Goal: Find specific page/section: Find specific page/section

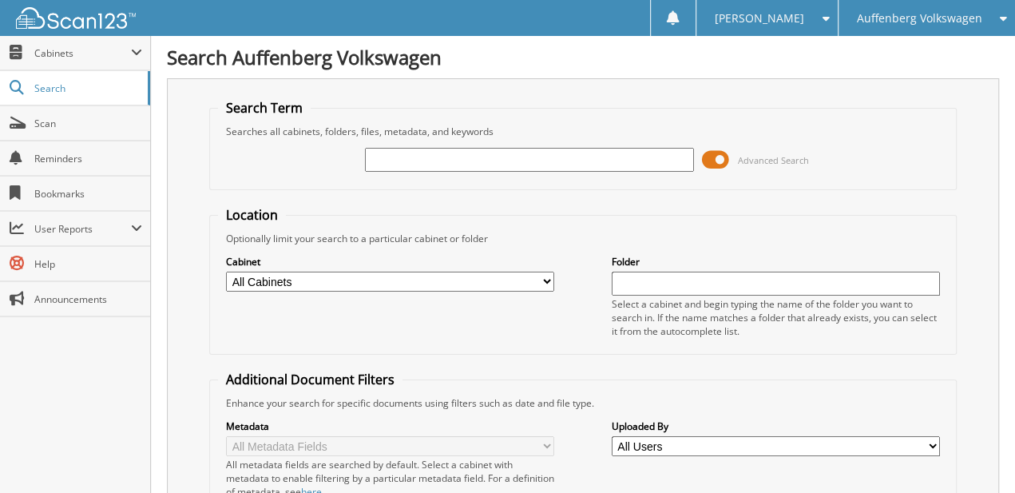
click at [724, 149] on span at bounding box center [715, 160] width 27 height 24
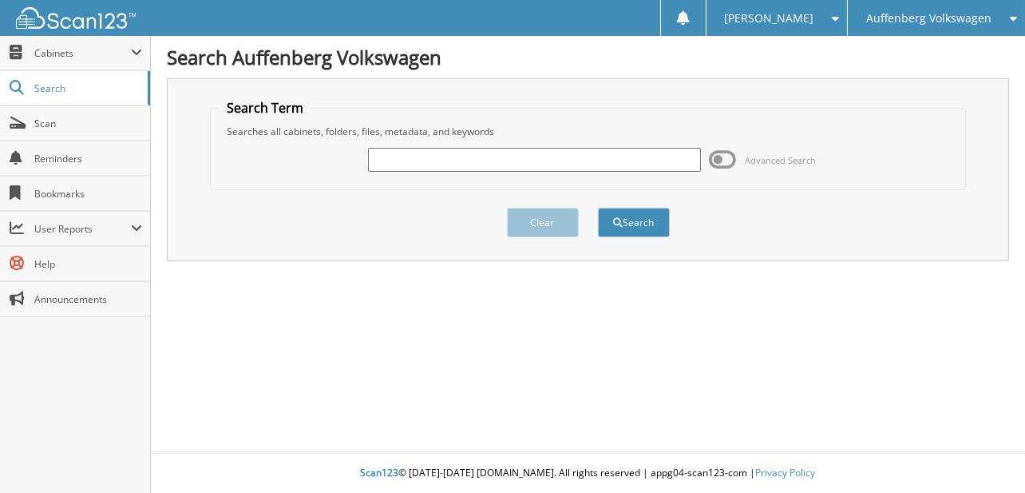
click at [501, 160] on input "text" at bounding box center [534, 160] width 332 height 24
type input "230989"
click at [598, 208] on button "Search" at bounding box center [634, 223] width 72 height 30
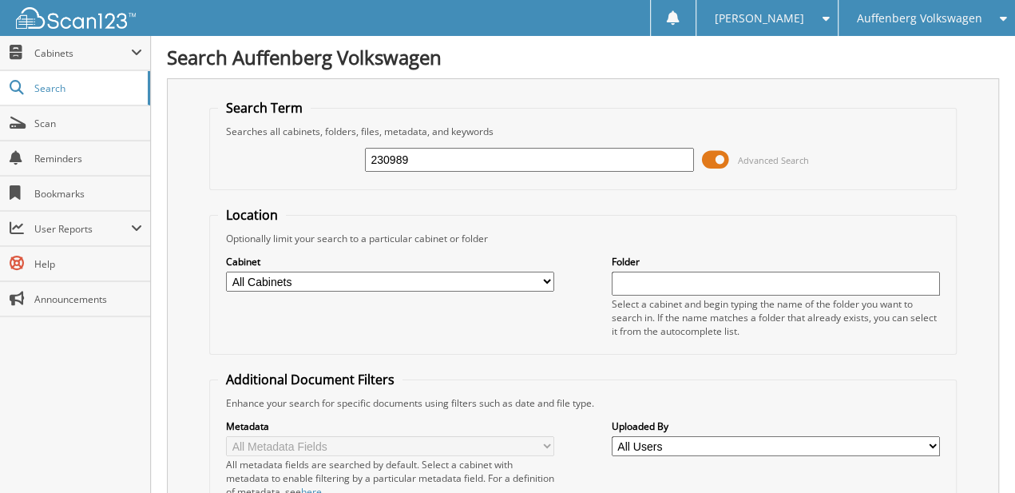
click at [720, 155] on span at bounding box center [715, 160] width 27 height 24
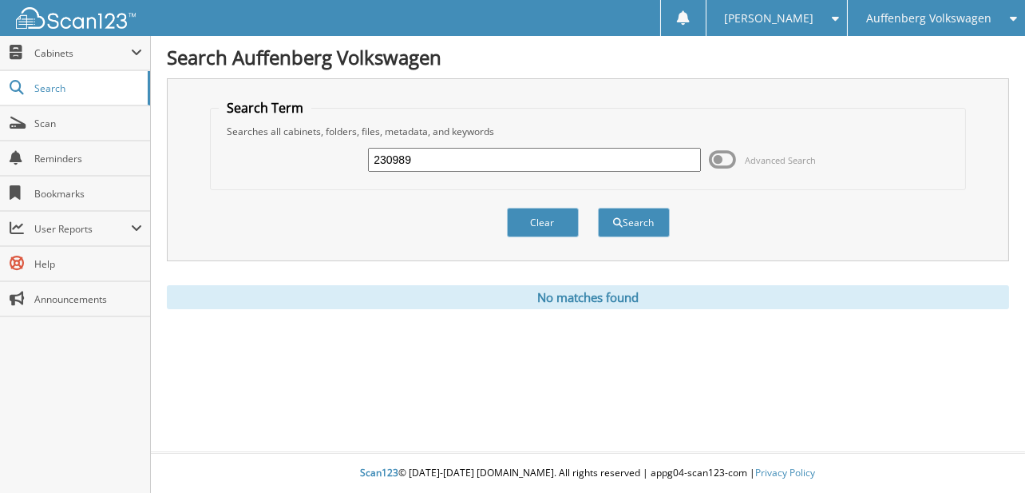
drag, startPoint x: 720, startPoint y: 155, endPoint x: 717, endPoint y: 262, distance: 107.1
click at [417, 156] on input "230989" at bounding box center [534, 160] width 332 height 24
type input "[PERSON_NAME]"
click at [598, 208] on button "Search" at bounding box center [634, 223] width 72 height 30
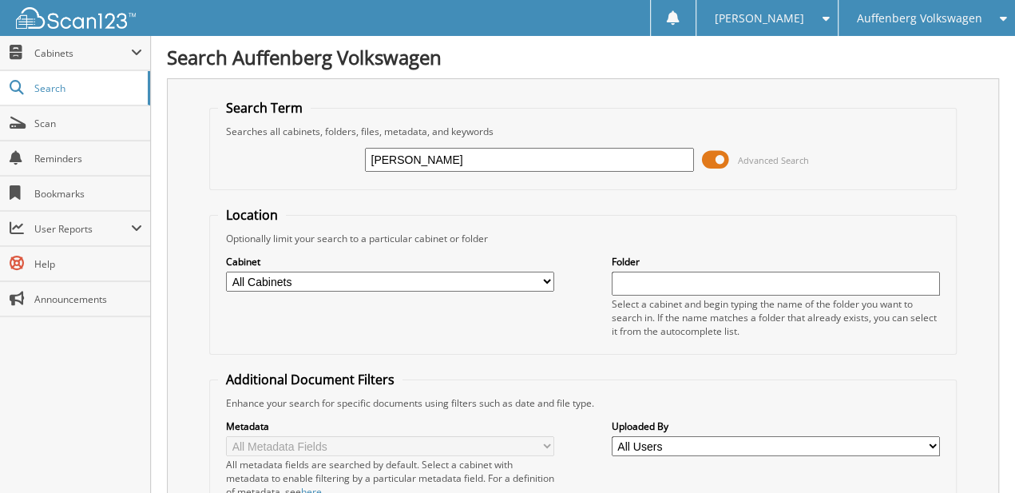
click at [721, 150] on span at bounding box center [715, 160] width 27 height 24
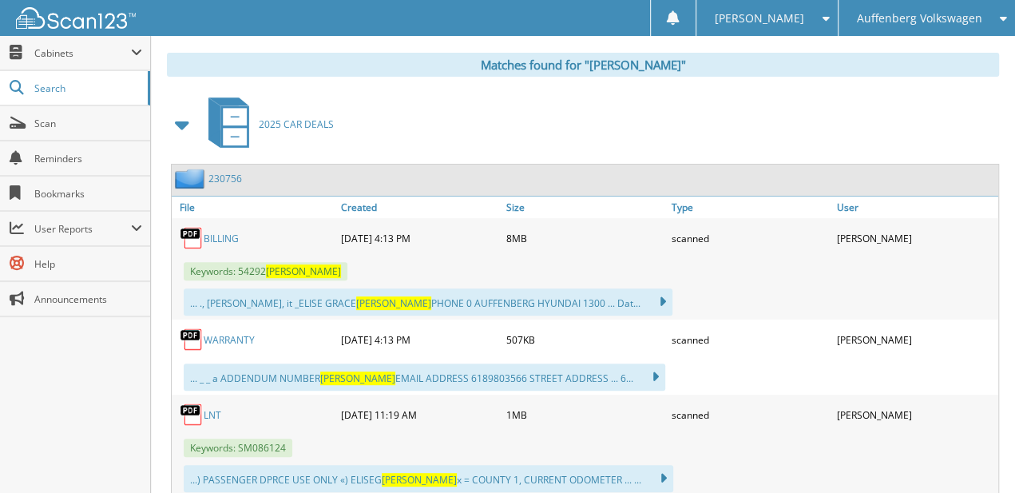
drag, startPoint x: 474, startPoint y: 137, endPoint x: 466, endPoint y: 255, distance: 118.4
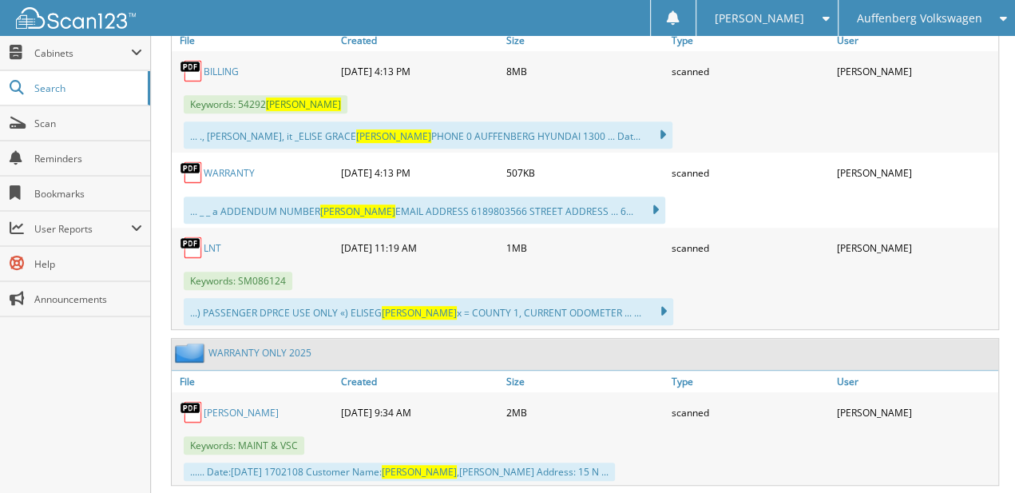
drag, startPoint x: 595, startPoint y: 153, endPoint x: 594, endPoint y: 268, distance: 115.0
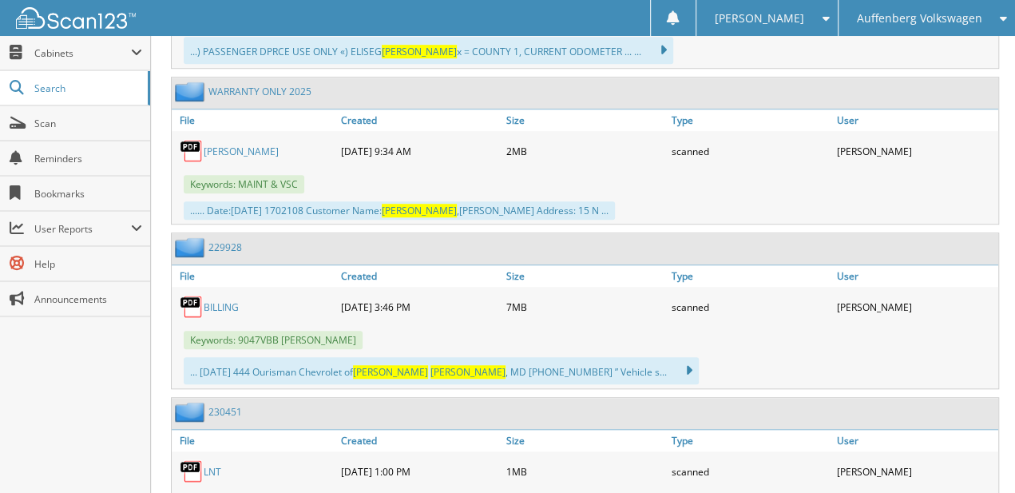
drag, startPoint x: 607, startPoint y: 141, endPoint x: 605, endPoint y: 265, distance: 123.8
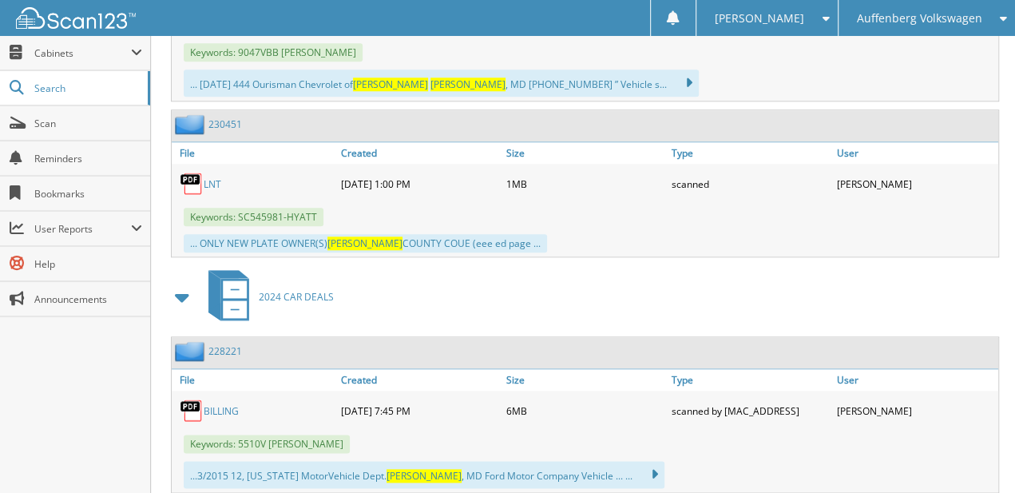
drag, startPoint x: 609, startPoint y: 256, endPoint x: 609, endPoint y: 299, distance: 43.1
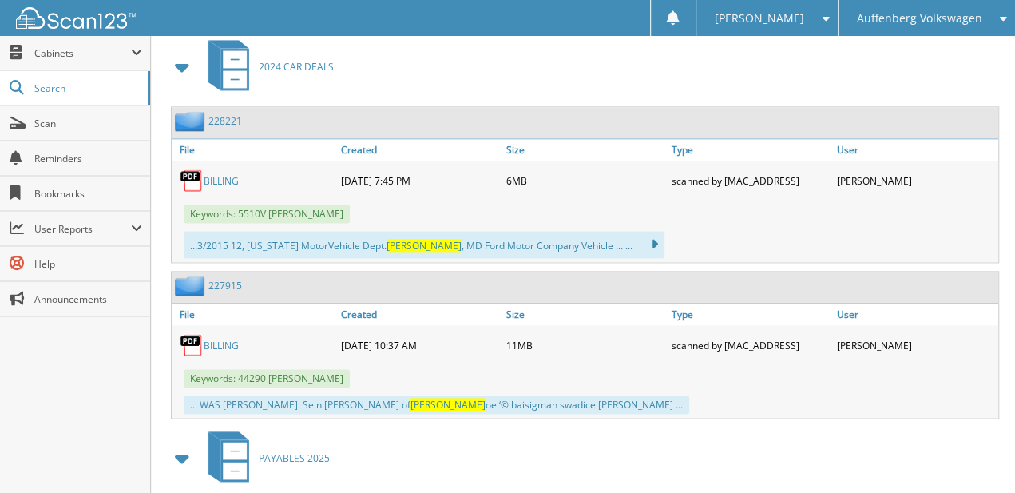
drag, startPoint x: 640, startPoint y: 203, endPoint x: 639, endPoint y: 325, distance: 122.2
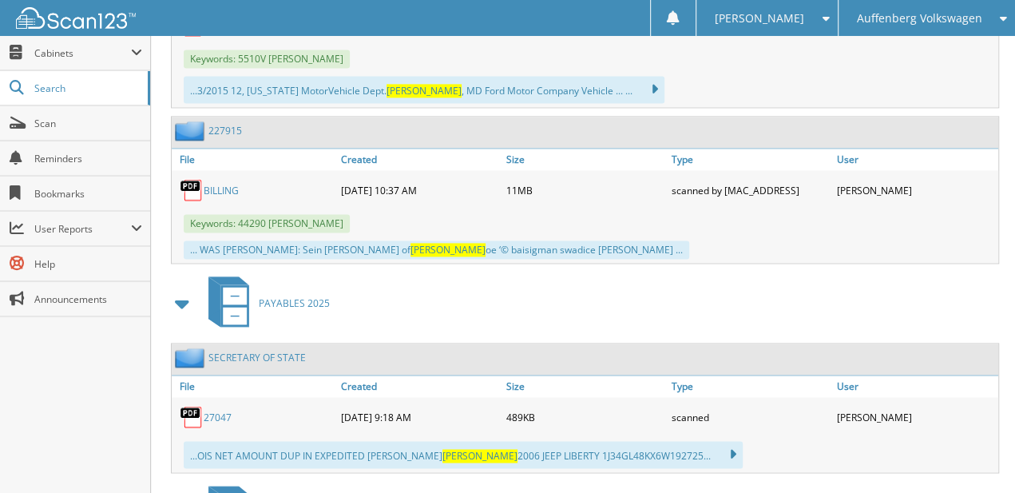
scroll to position [1465, 0]
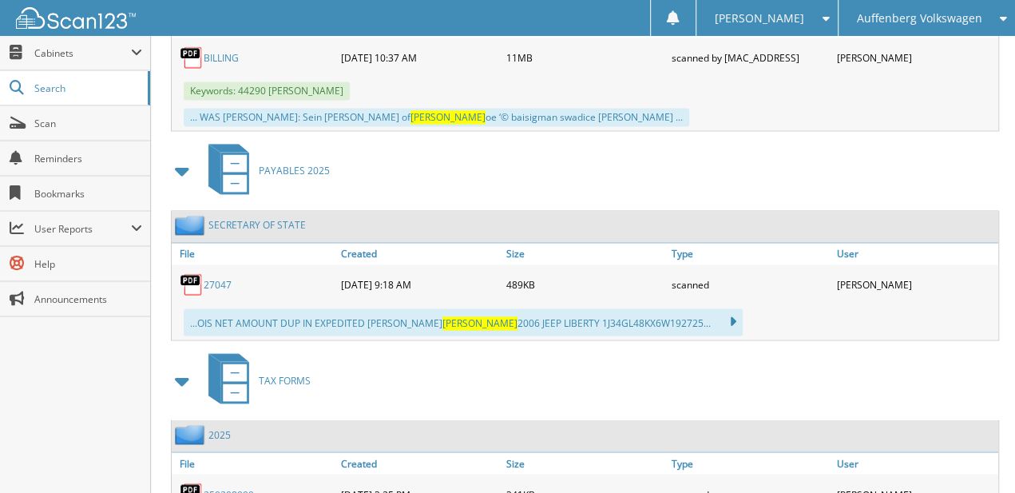
drag, startPoint x: 628, startPoint y: 318, endPoint x: 623, endPoint y: 366, distance: 48.2
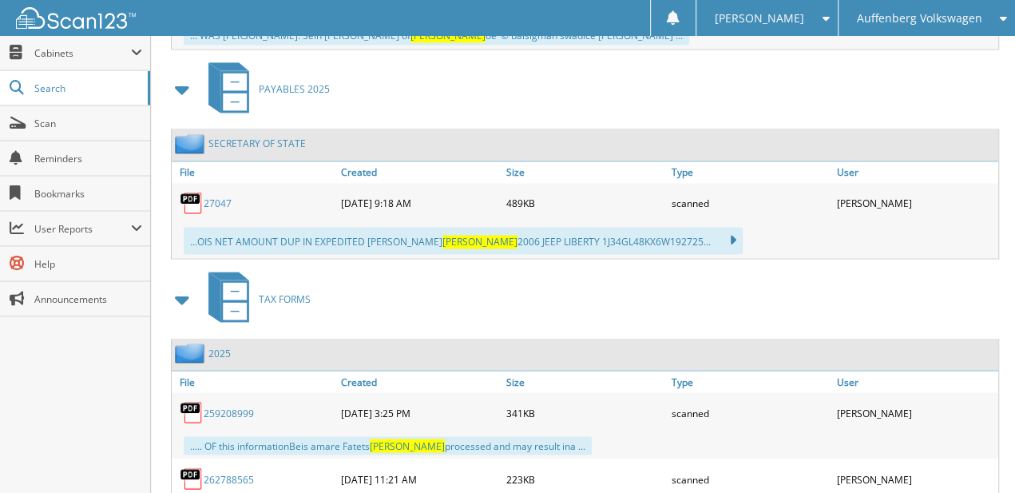
drag, startPoint x: 625, startPoint y: 263, endPoint x: 621, endPoint y: 323, distance: 60.0
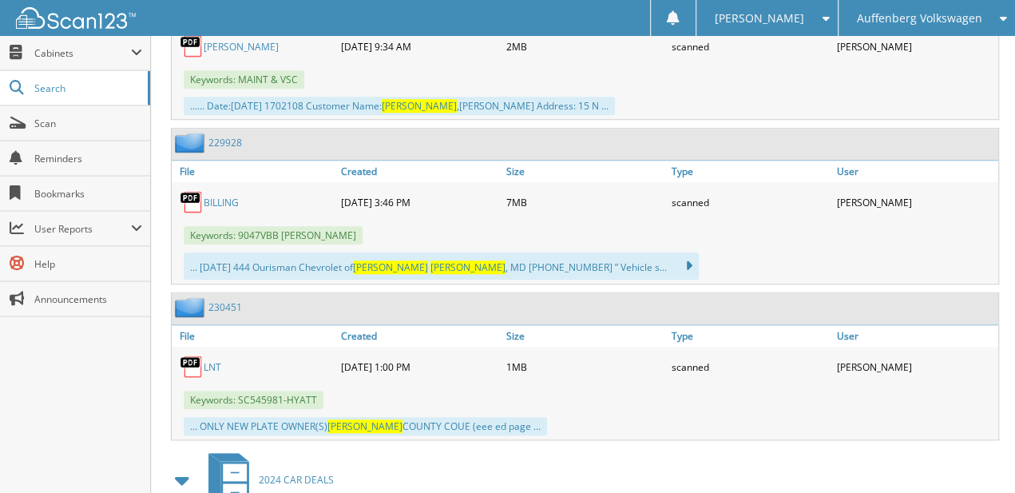
drag, startPoint x: 623, startPoint y: 321, endPoint x: 655, endPoint y: 216, distance: 109.4
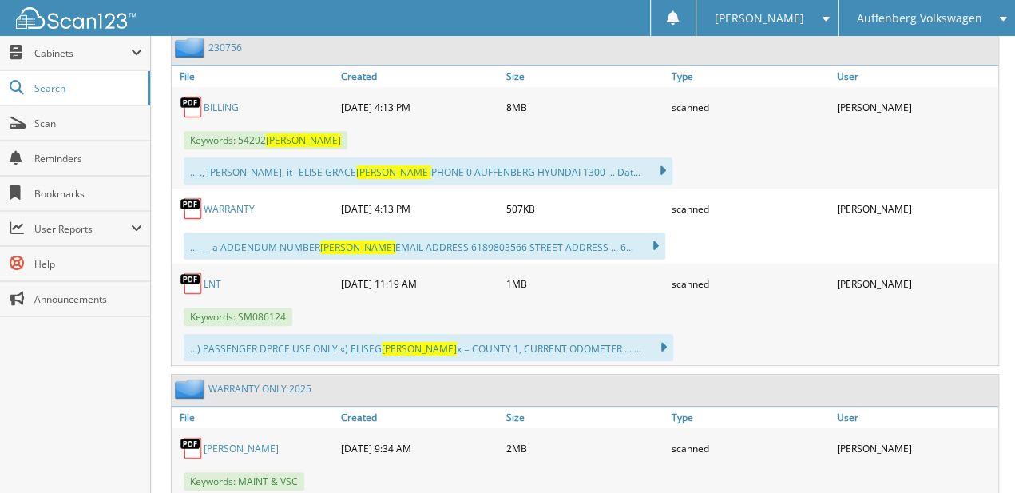
drag, startPoint x: 652, startPoint y: 347, endPoint x: 656, endPoint y: 220, distance: 127.1
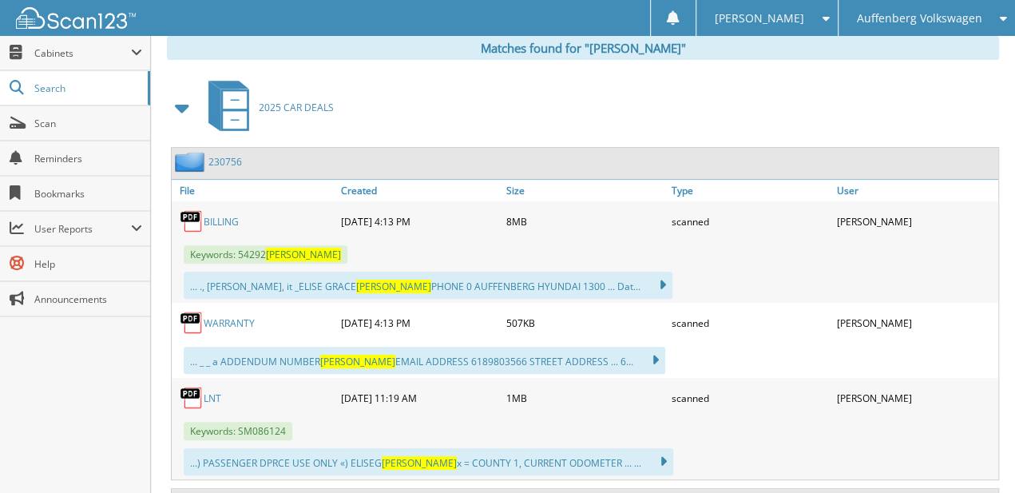
scroll to position [211, 0]
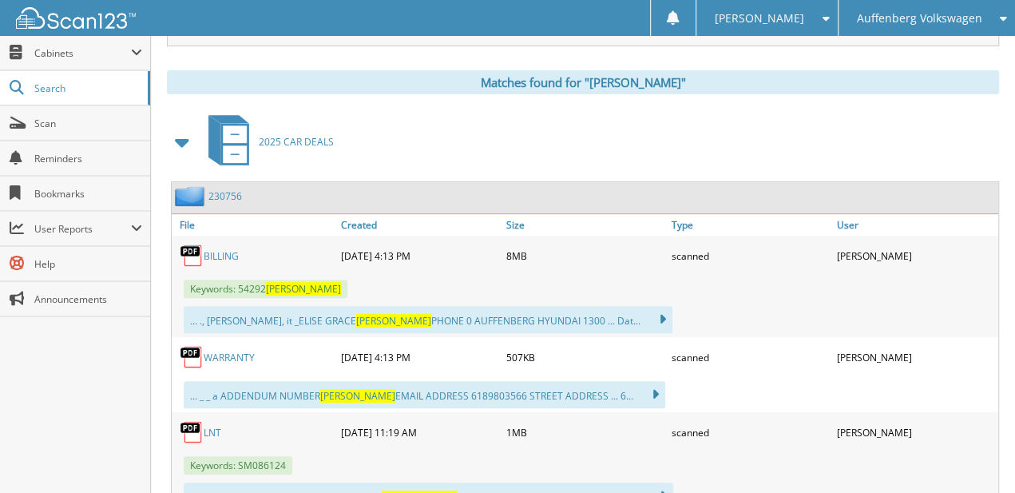
drag, startPoint x: 668, startPoint y: 302, endPoint x: 658, endPoint y: 226, distance: 76.5
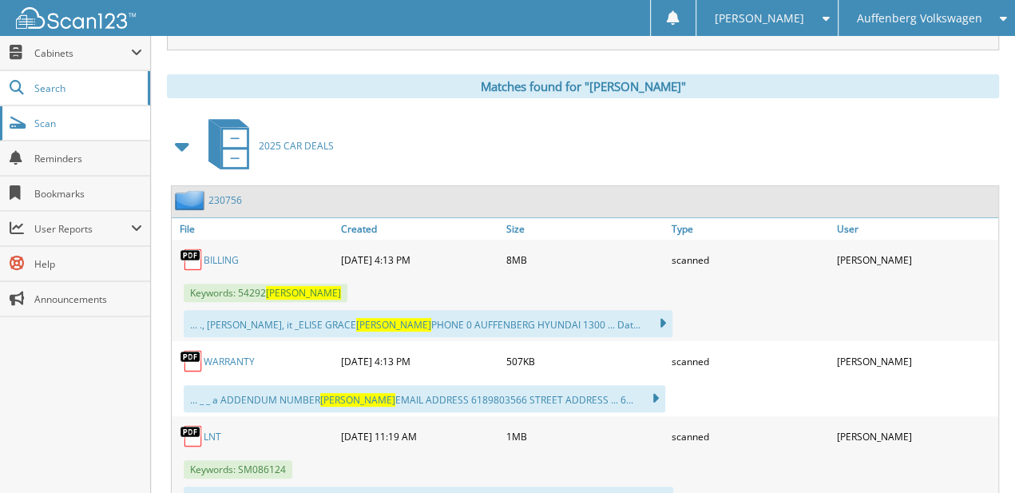
click at [66, 118] on span "Scan" at bounding box center [88, 124] width 108 height 14
